Goal: Contribute content

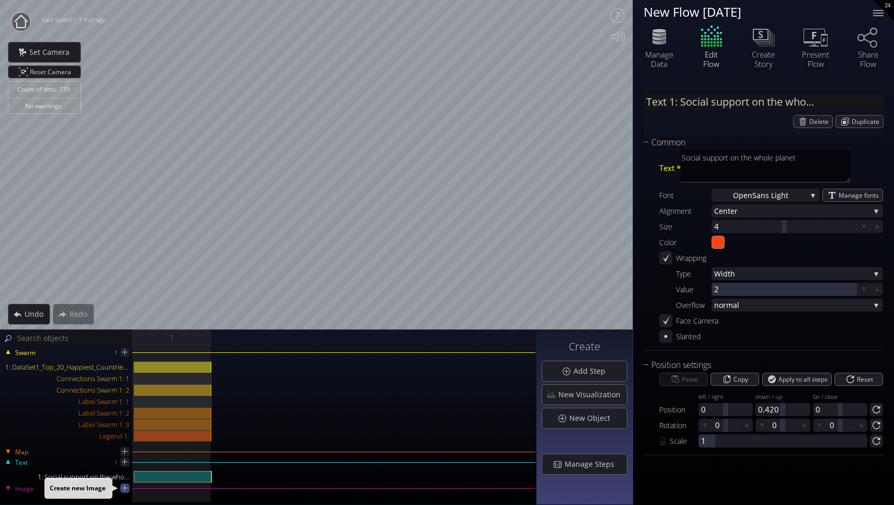
click at [126, 492] on icon at bounding box center [125, 488] width 10 height 10
type input "Image 1:"
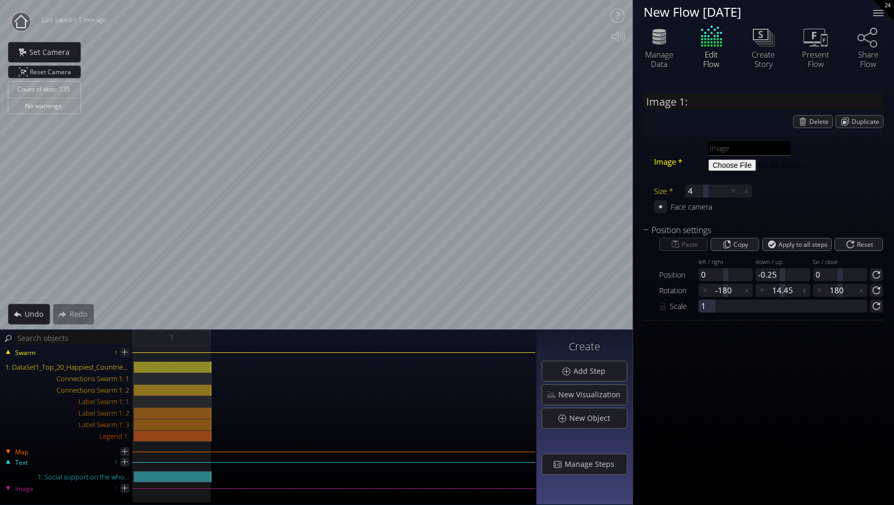
click at [337, 0] on html "Loading may take a while. Please wait Give us a bit more time. Maybe this Flow …" at bounding box center [447, 252] width 894 height 505
click at [739, 164] on input "file" at bounding box center [780, 164] width 142 height 13
type input "C:\fakepath\45-455789_globe-free-icon-world-icon-png.png.jpeg"
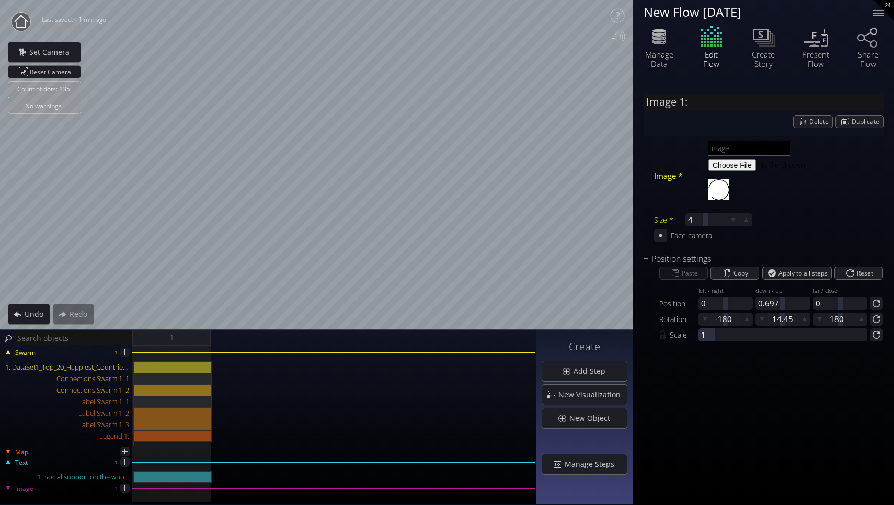
type input "Image 1: 45-455789_globe-free-icon-world-icon-png.png"
type input "45-455789_globe-free-icon-world-icon-png.png.jpeg"
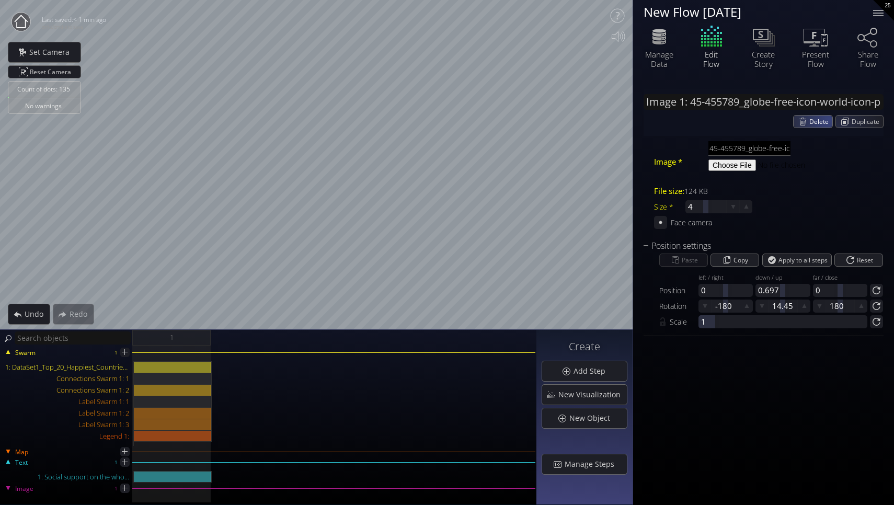
click at [825, 120] on span "Delete" at bounding box center [820, 122] width 23 height 12
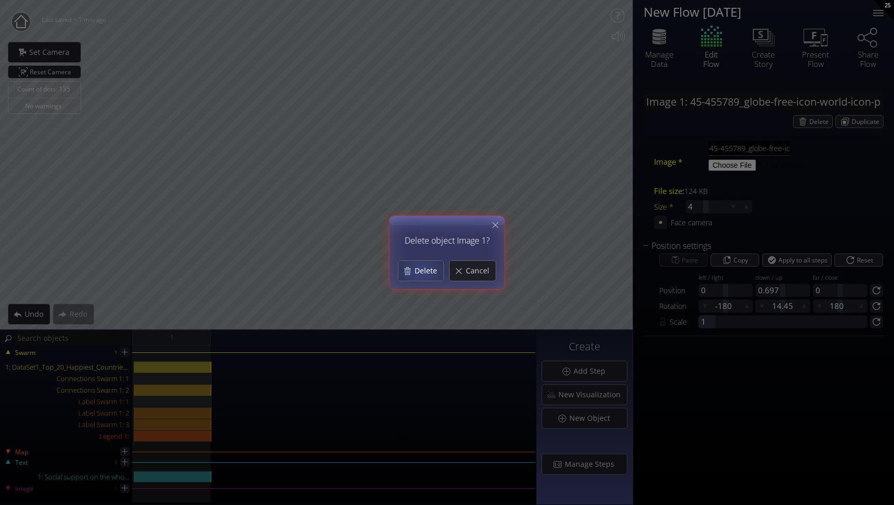
click at [420, 277] on div "Delete" at bounding box center [420, 271] width 45 height 20
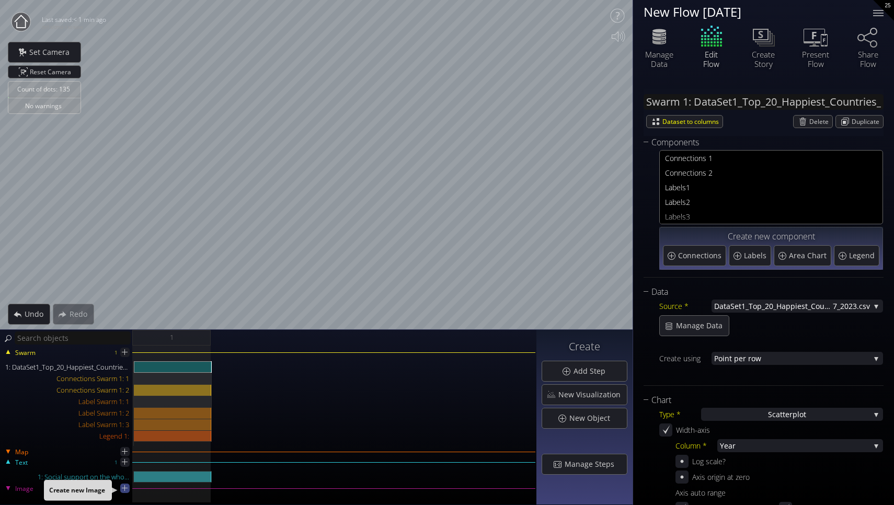
click at [123, 486] on icon at bounding box center [125, 488] width 10 height 10
type input "Image 1:"
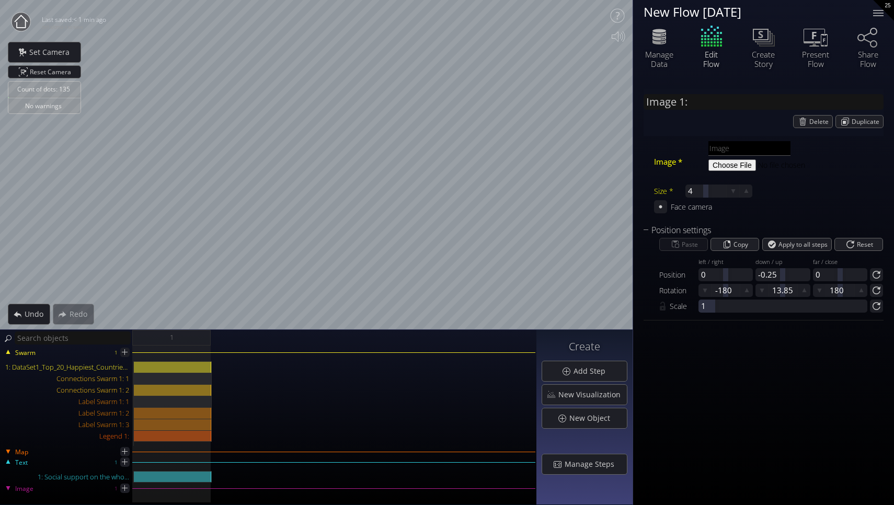
click at [344, 0] on html "Loading may take a while. Please wait Give us a bit more time. Maybe this Flow …" at bounding box center [447, 252] width 894 height 505
click at [742, 163] on input "file" at bounding box center [780, 164] width 142 height 13
type input "C:\fakepath\45-455789_globe-free-icon-world-icon-png.png-removebg-preview.png"
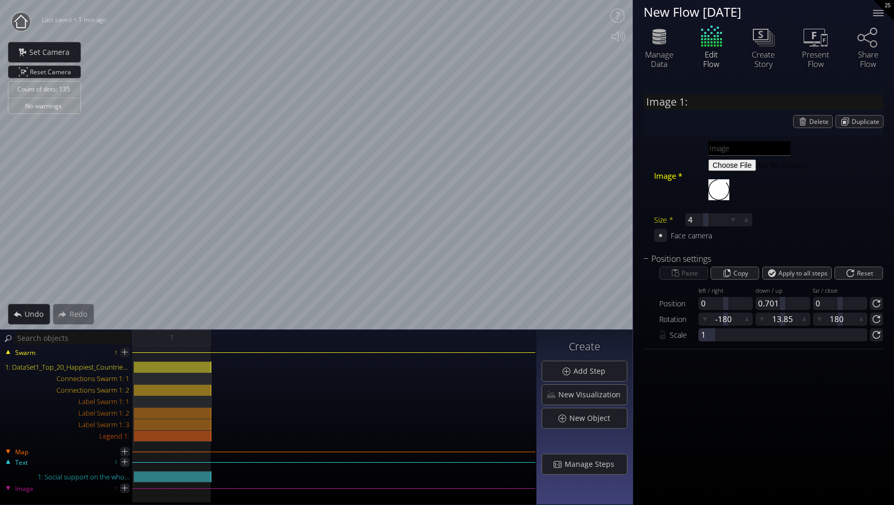
type input "Image 1: 45-455789_globe-free-icon-world-icon-png.png-removebg-preview"
type input "45-455789_globe-free-icon-world-icon-png.png-removebg-preview.png"
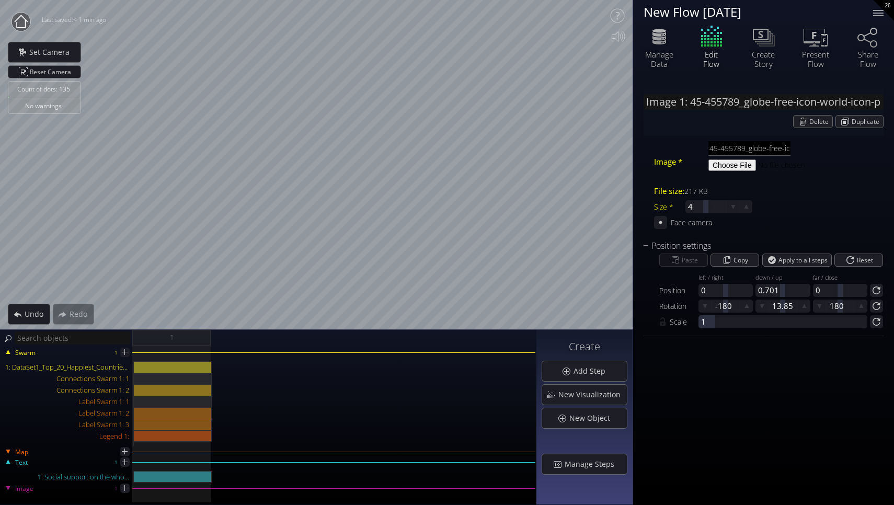
click at [692, 131] on div "Count of dots: 135 No warnings Close Calibrate to floor or table Close Tap anyw…" at bounding box center [447, 252] width 894 height 505
click at [659, 224] on icon at bounding box center [660, 222] width 9 height 9
click at [637, 117] on div "Count of dots: 135 No warnings Close Calibrate to floor or table Close Tap anyw…" at bounding box center [447, 252] width 894 height 505
